Goal: Complete application form

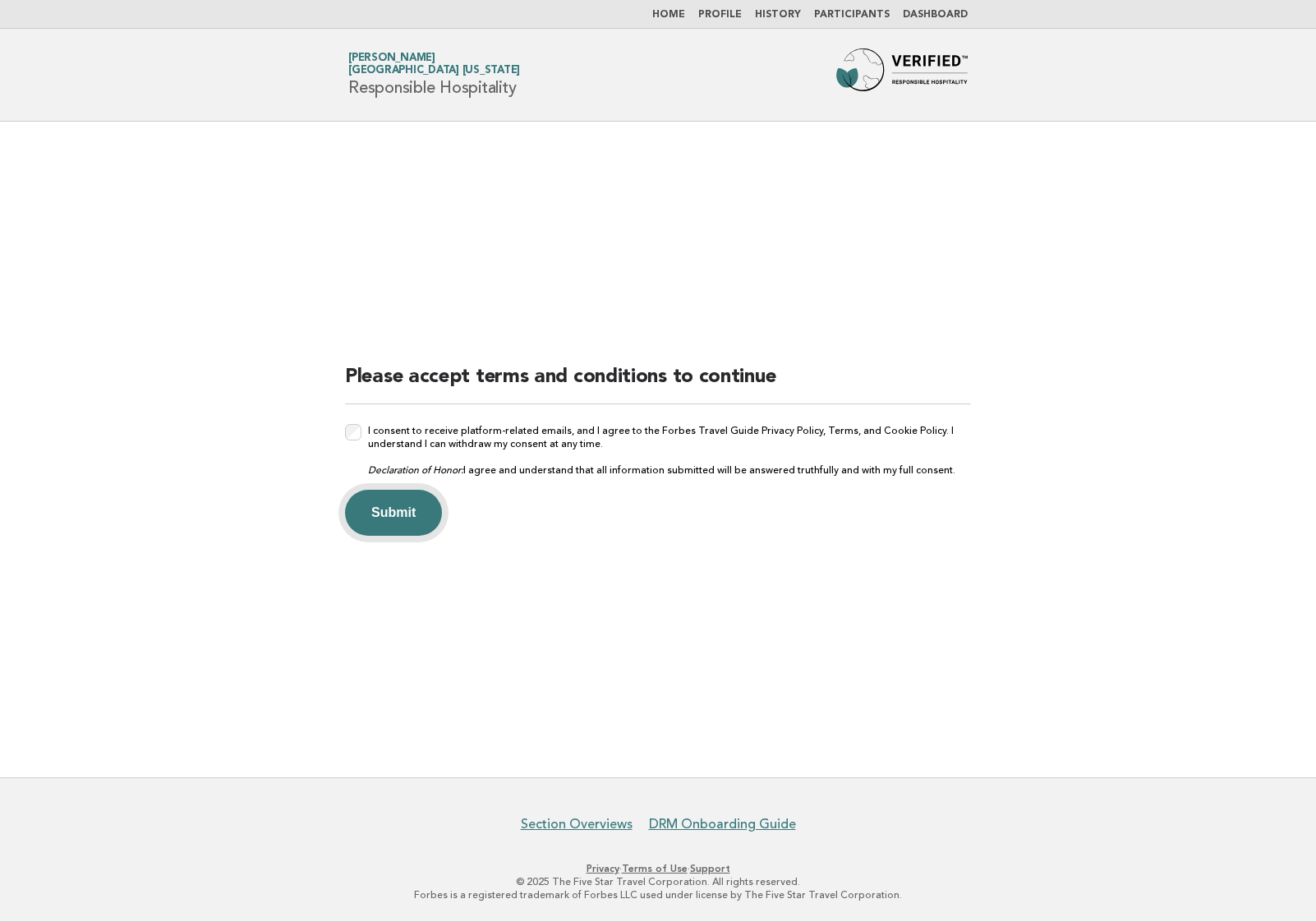
click at [376, 509] on button "Submit" at bounding box center [394, 512] width 97 height 46
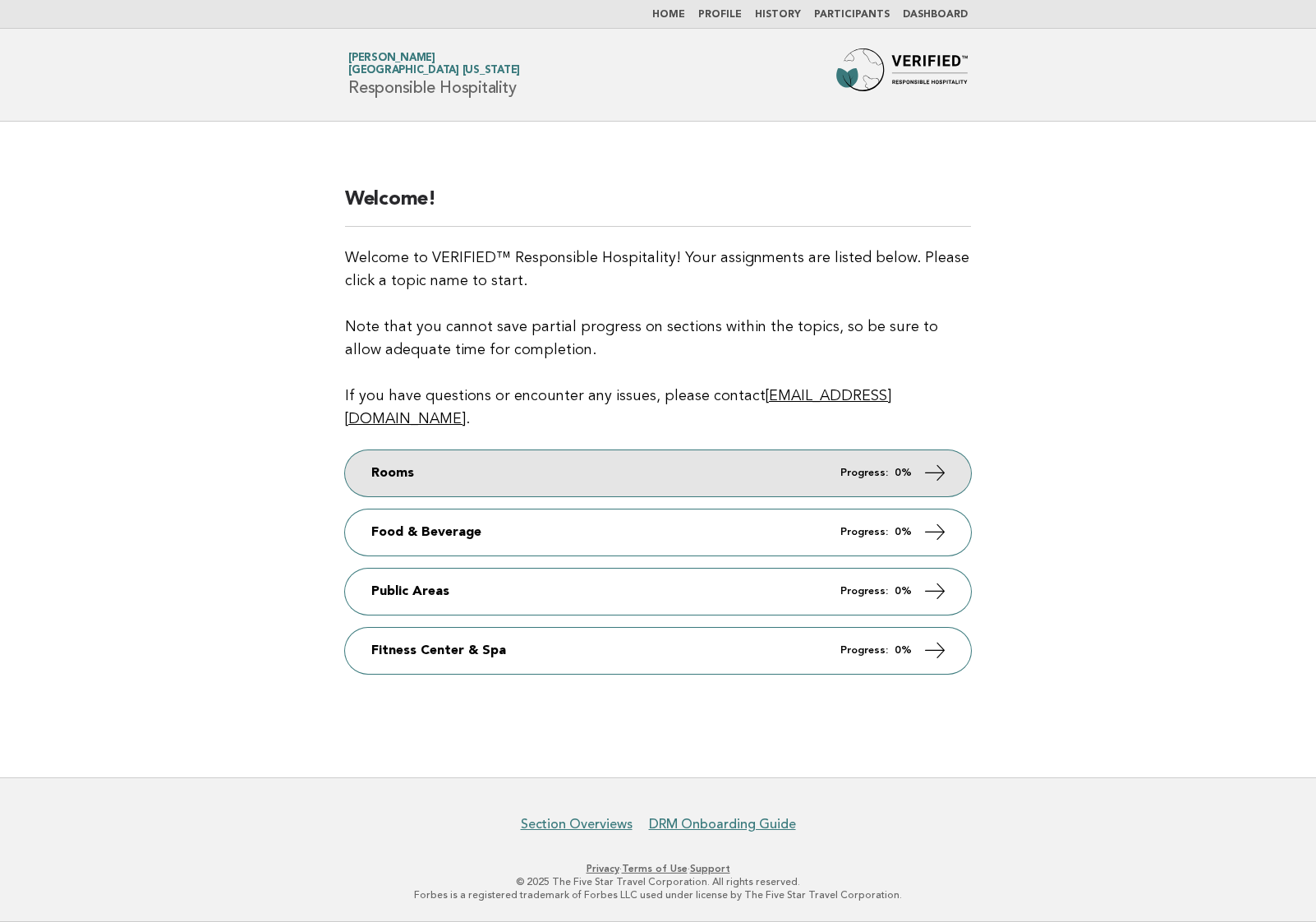
click at [606, 451] on link "Rooms Progress: 0%" at bounding box center [658, 473] width 626 height 46
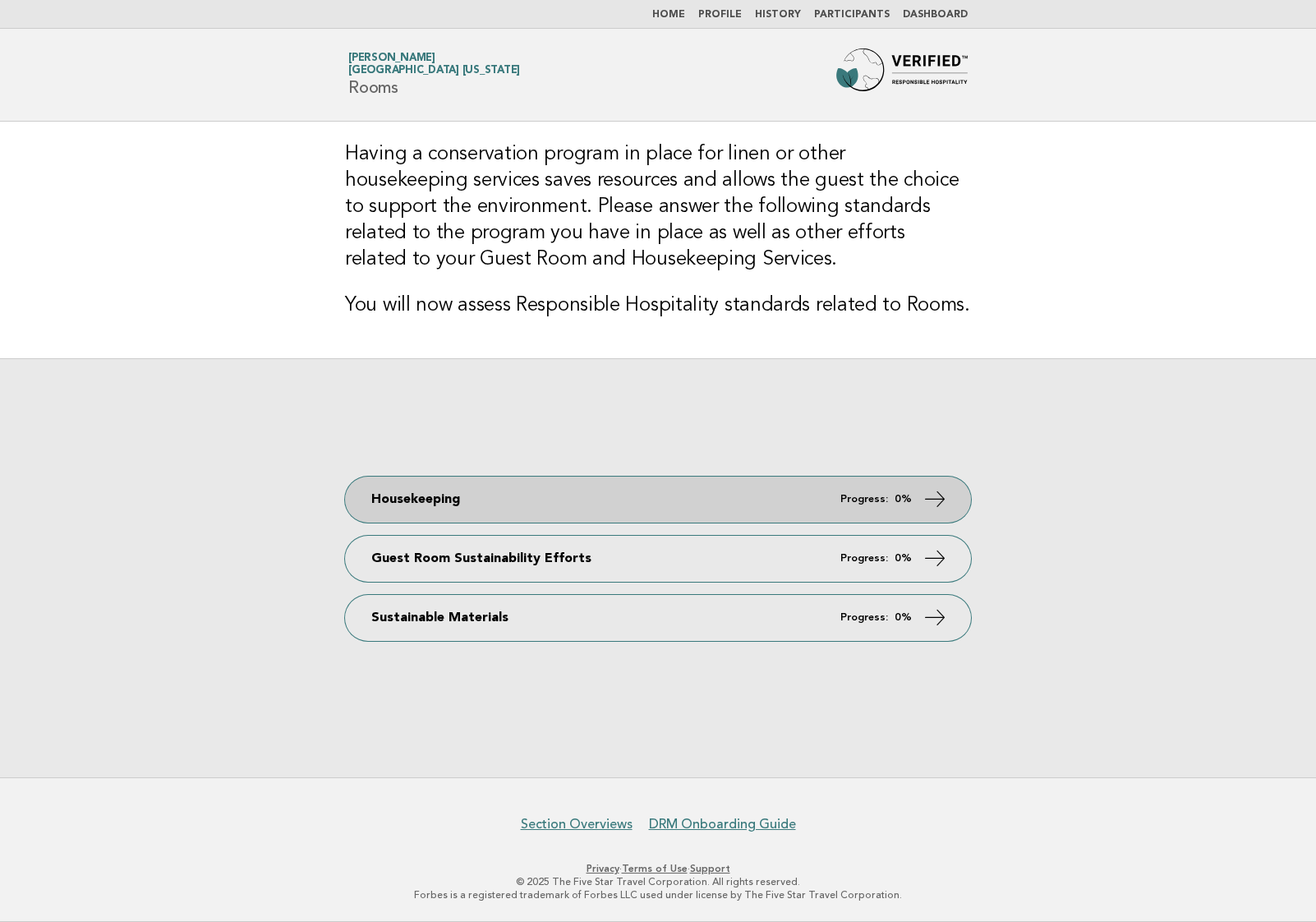
click at [697, 513] on link "Housekeeping Progress: 0%" at bounding box center [658, 499] width 626 height 46
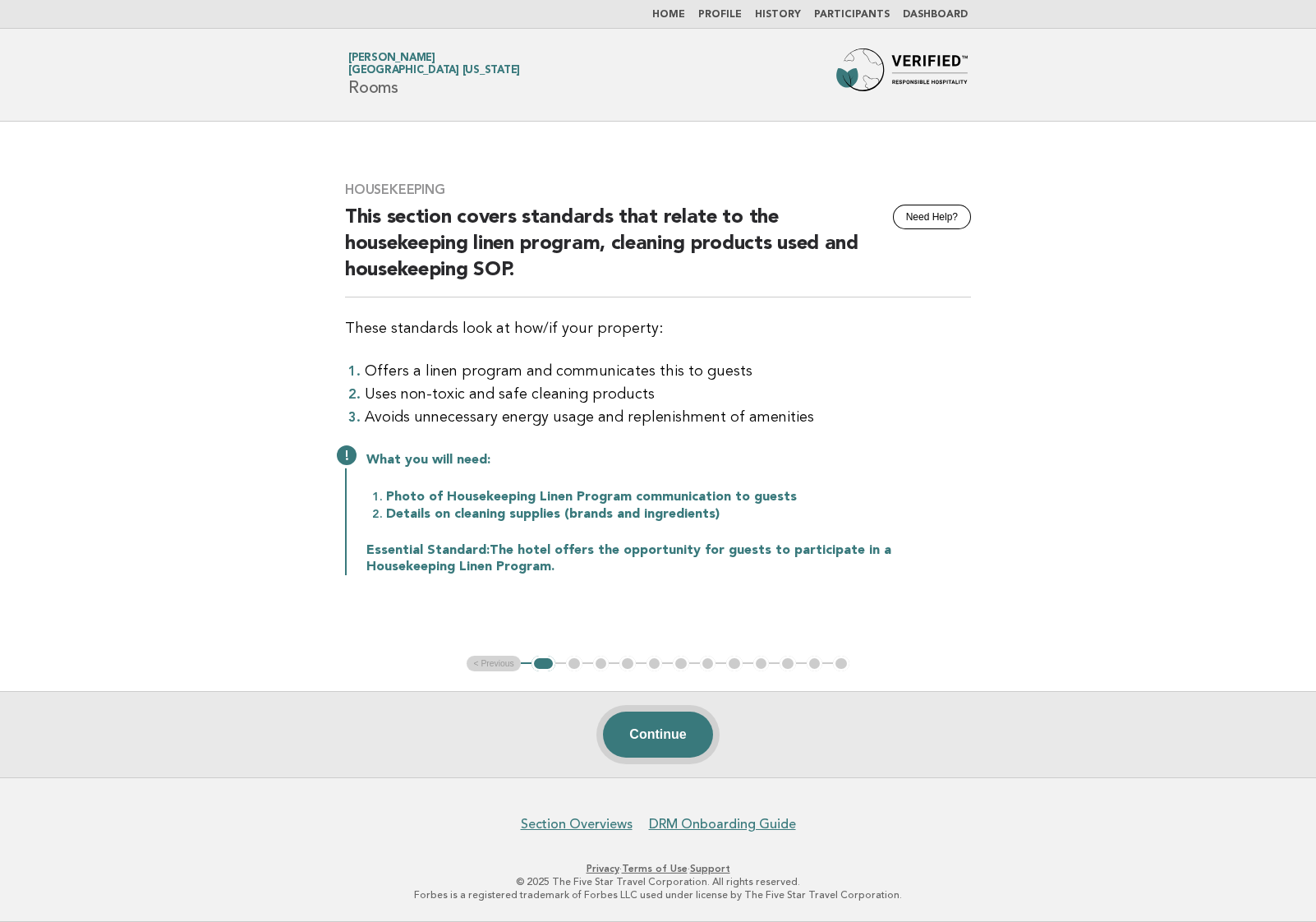
click at [676, 728] on button "Continue" at bounding box center [658, 734] width 109 height 46
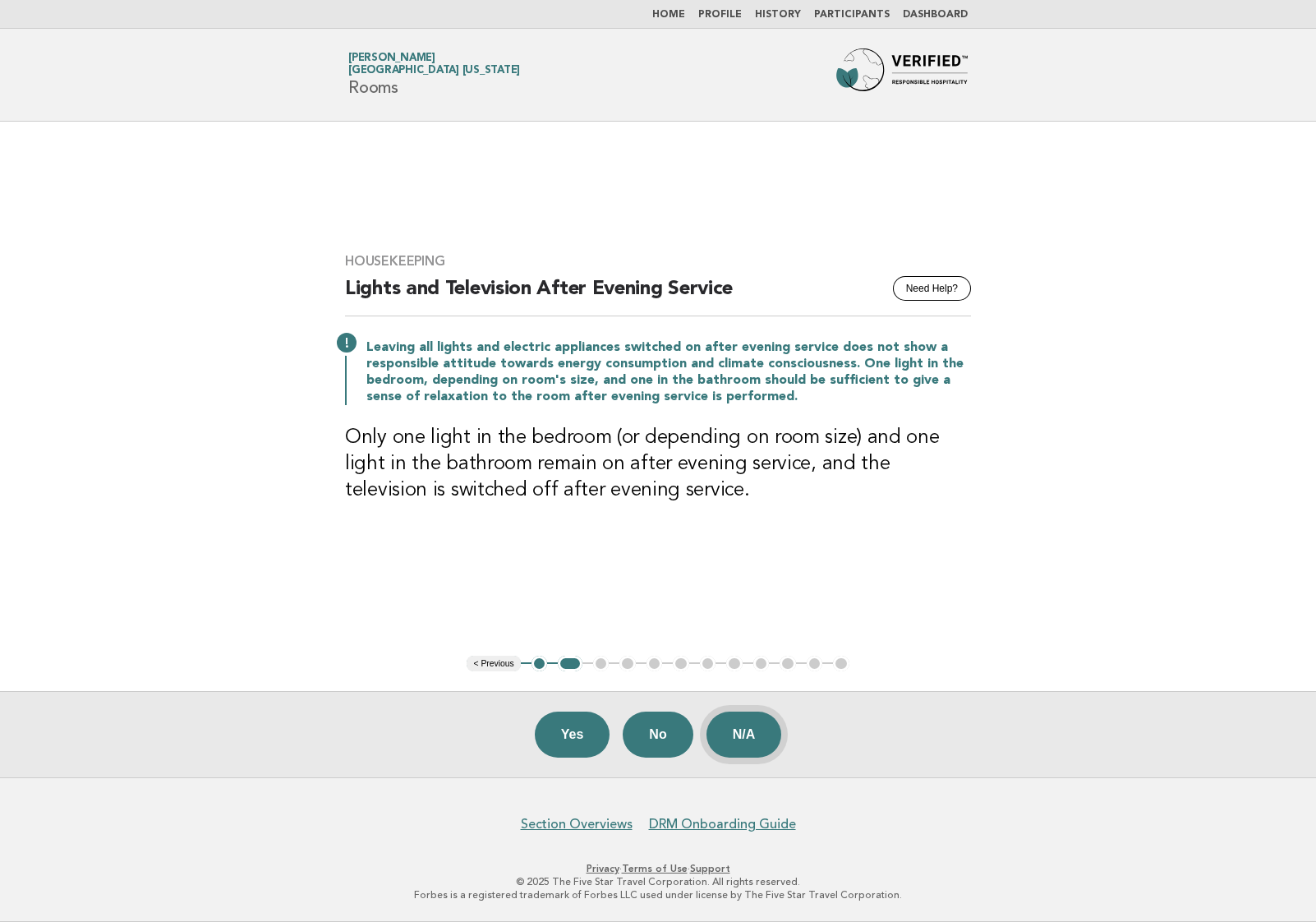
click at [762, 735] on button "N/A" at bounding box center [745, 734] width 75 height 46
